Goal: Find specific page/section: Find specific page/section

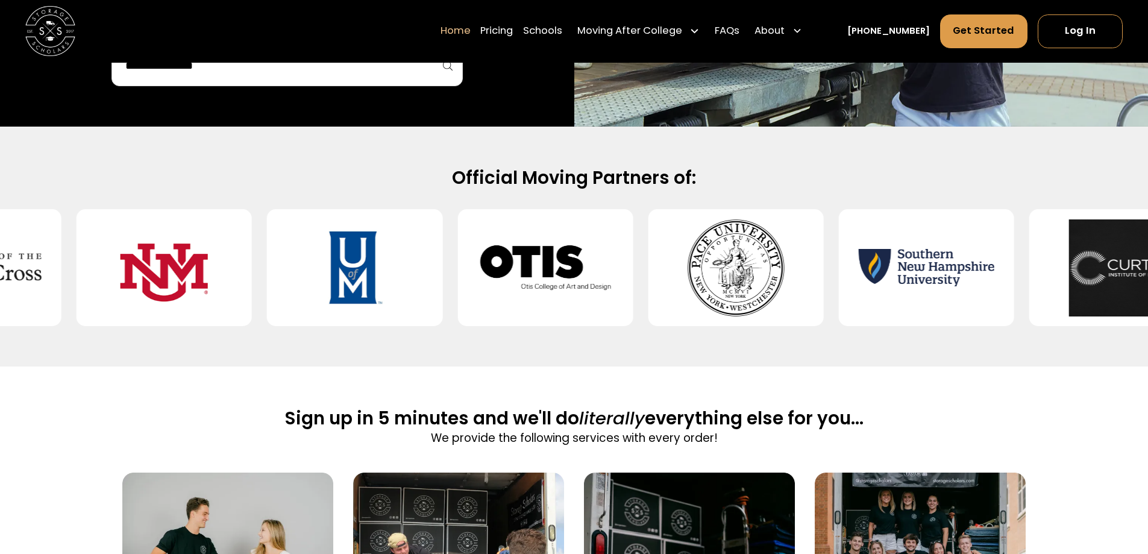
scroll to position [482, 0]
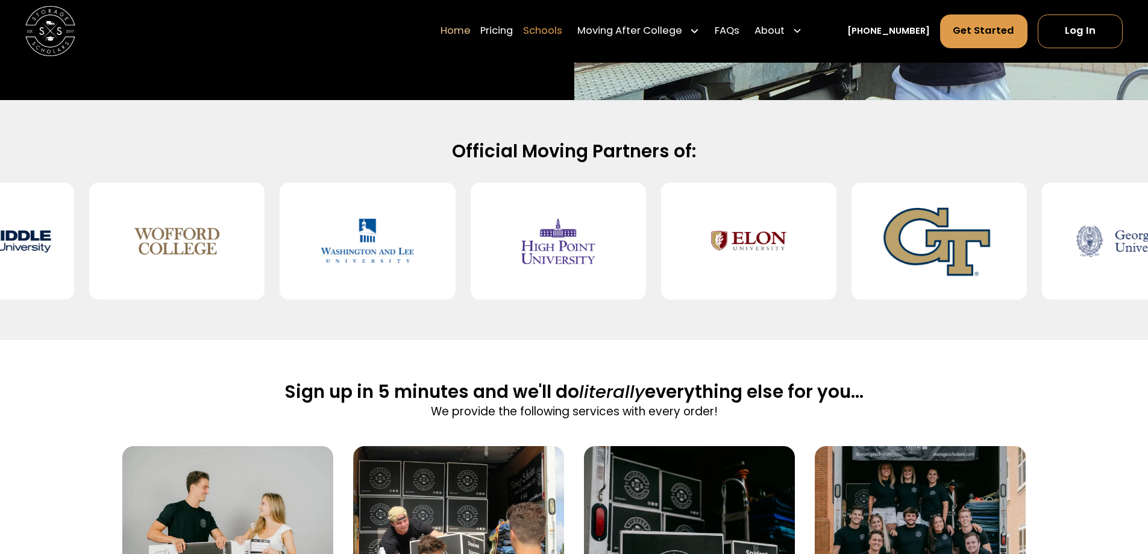
click at [558, 33] on link "Schools" at bounding box center [542, 31] width 39 height 35
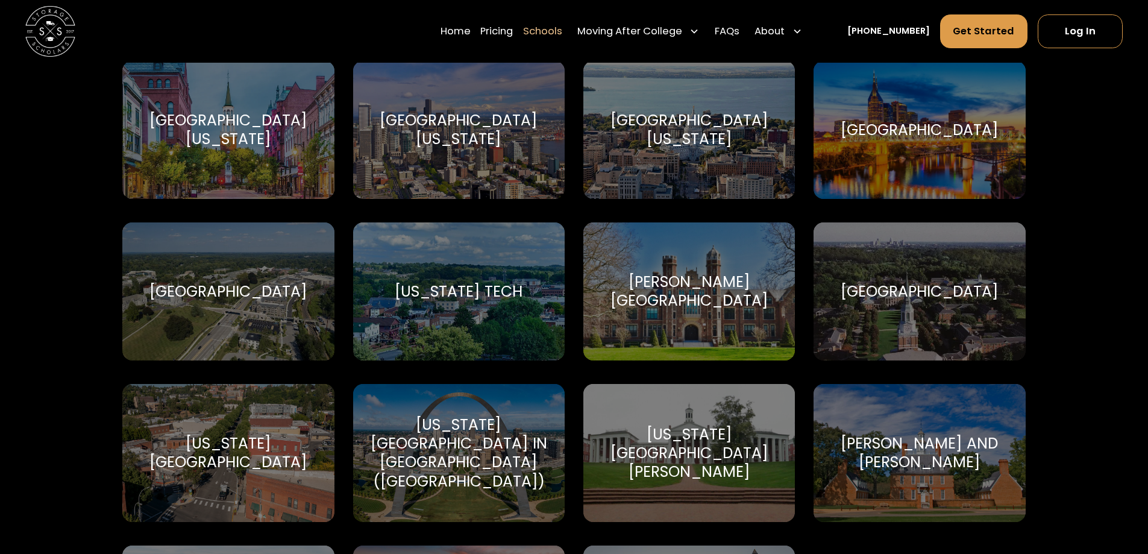
scroll to position [7350, 0]
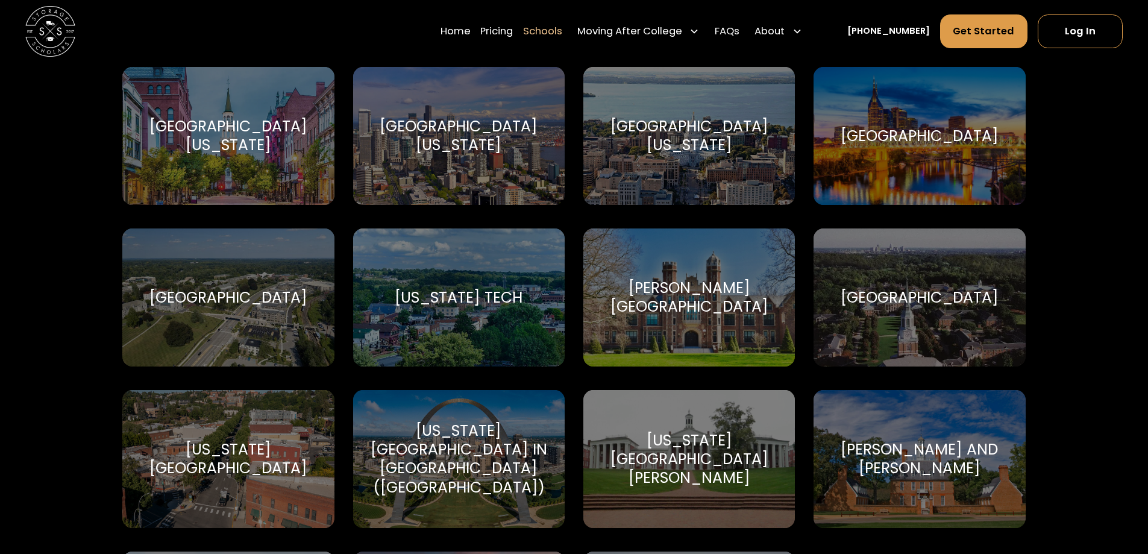
click at [233, 288] on div "[GEOGRAPHIC_DATA]" at bounding box center [228, 297] width 158 height 19
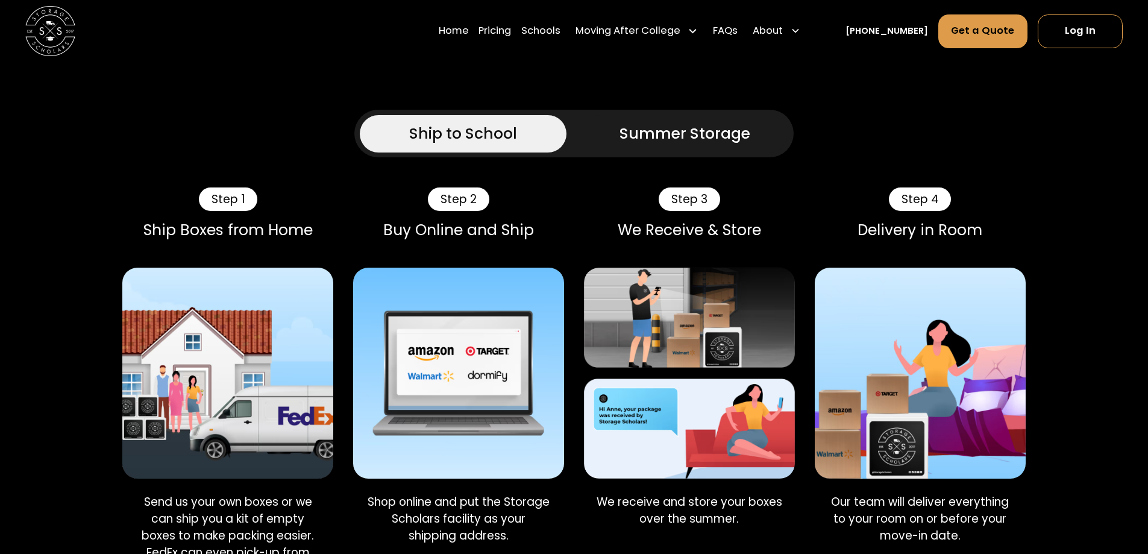
scroll to position [964, 0]
